Goal: Find specific page/section: Find specific page/section

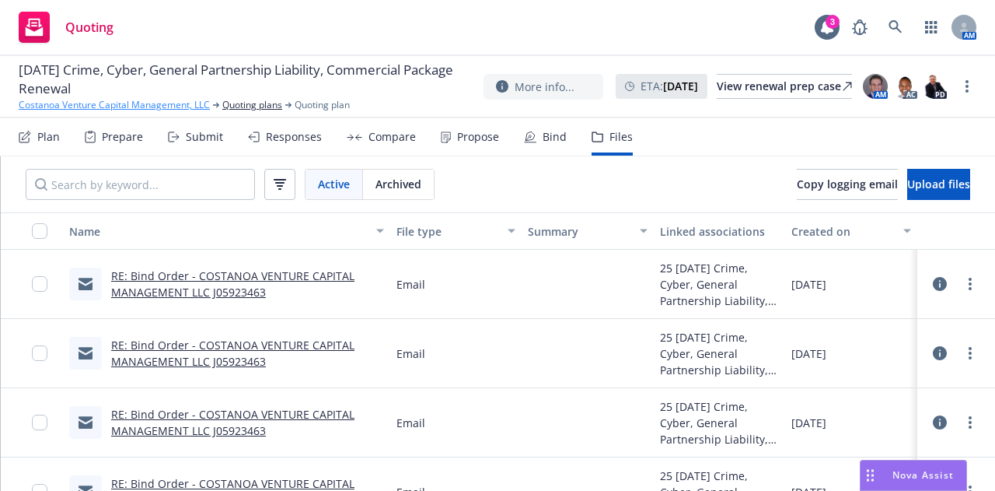
click at [170, 110] on link "Costanoa Venture Capital Management, LLC" at bounding box center [114, 105] width 191 height 14
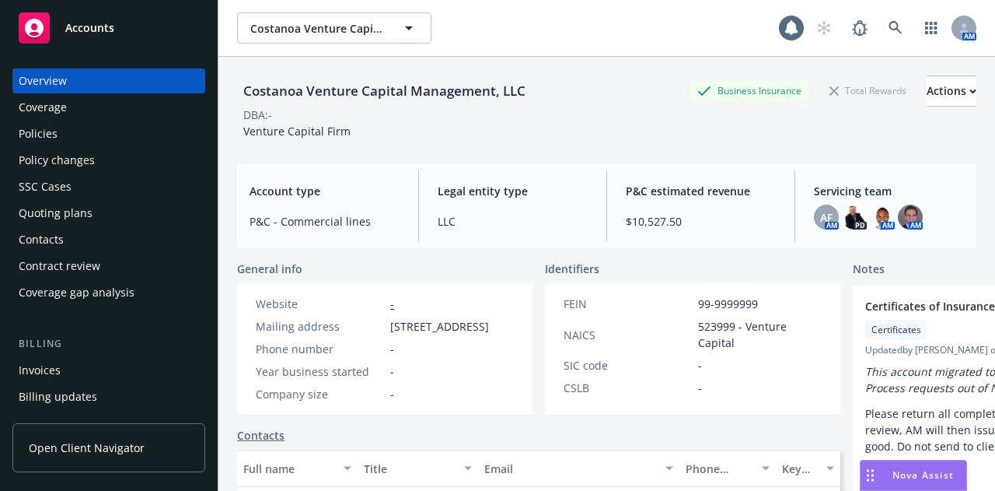
click at [118, 32] on div "Accounts" at bounding box center [109, 27] width 180 height 31
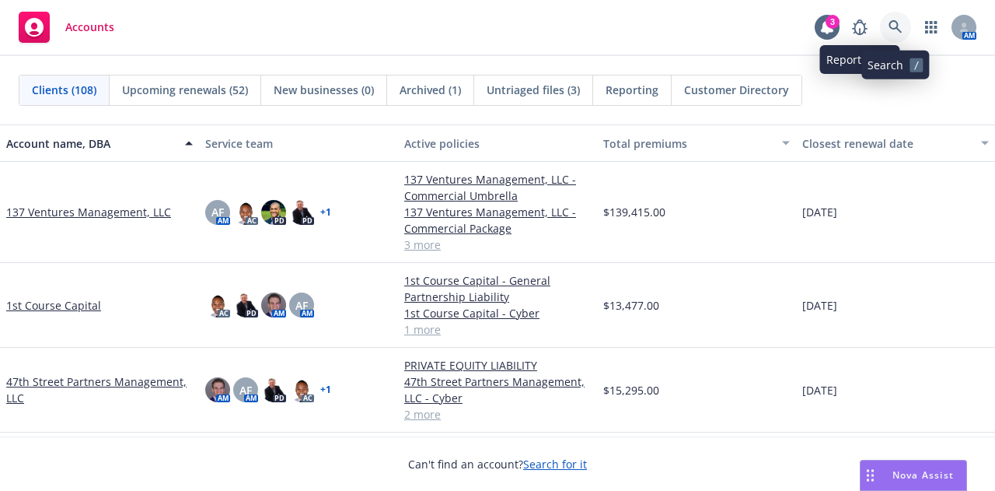
click at [893, 19] on link at bounding box center [895, 27] width 31 height 31
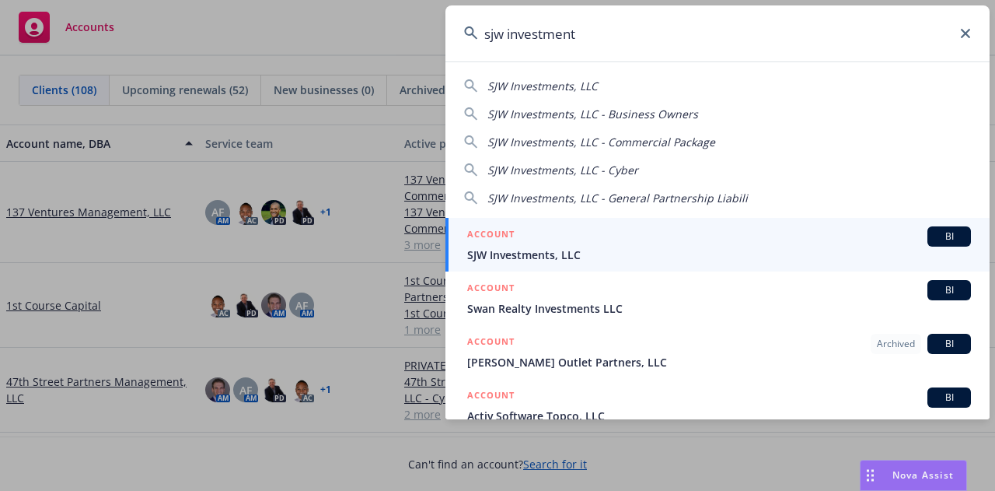
type input "sjw investment"
click at [671, 233] on div "ACCOUNT BI" at bounding box center [719, 236] width 504 height 20
